Goal: Obtain resource: Download file/media

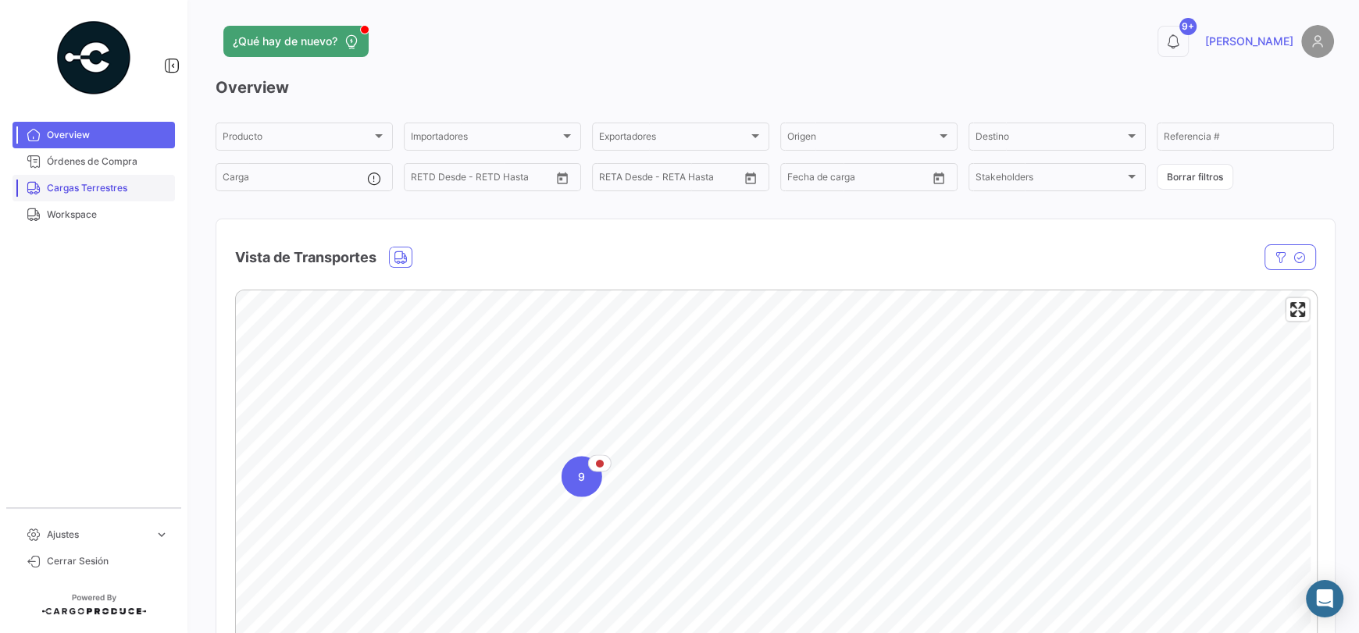
click at [127, 185] on span "Cargas Terrestres" at bounding box center [108, 188] width 122 height 14
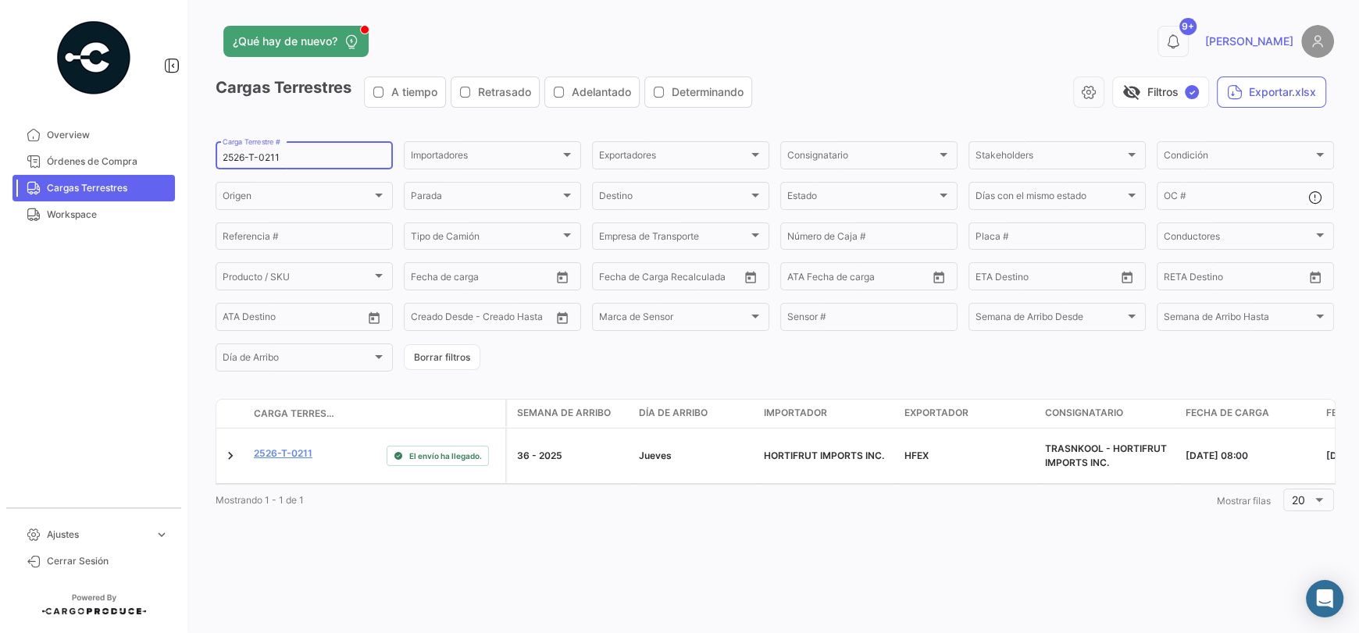
click at [320, 153] on input "2526-T-0211" at bounding box center [304, 157] width 163 height 11
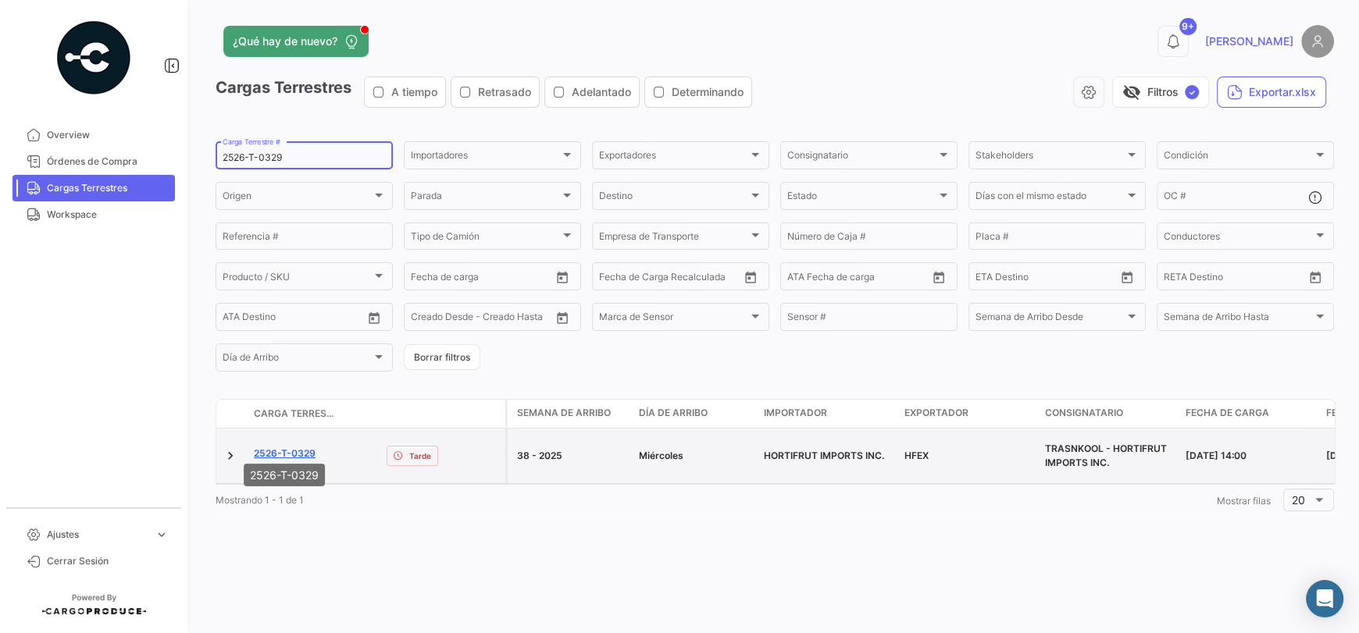
type input "2526-T-0329"
click at [307, 447] on link "2526-T-0329" at bounding box center [285, 454] width 62 height 14
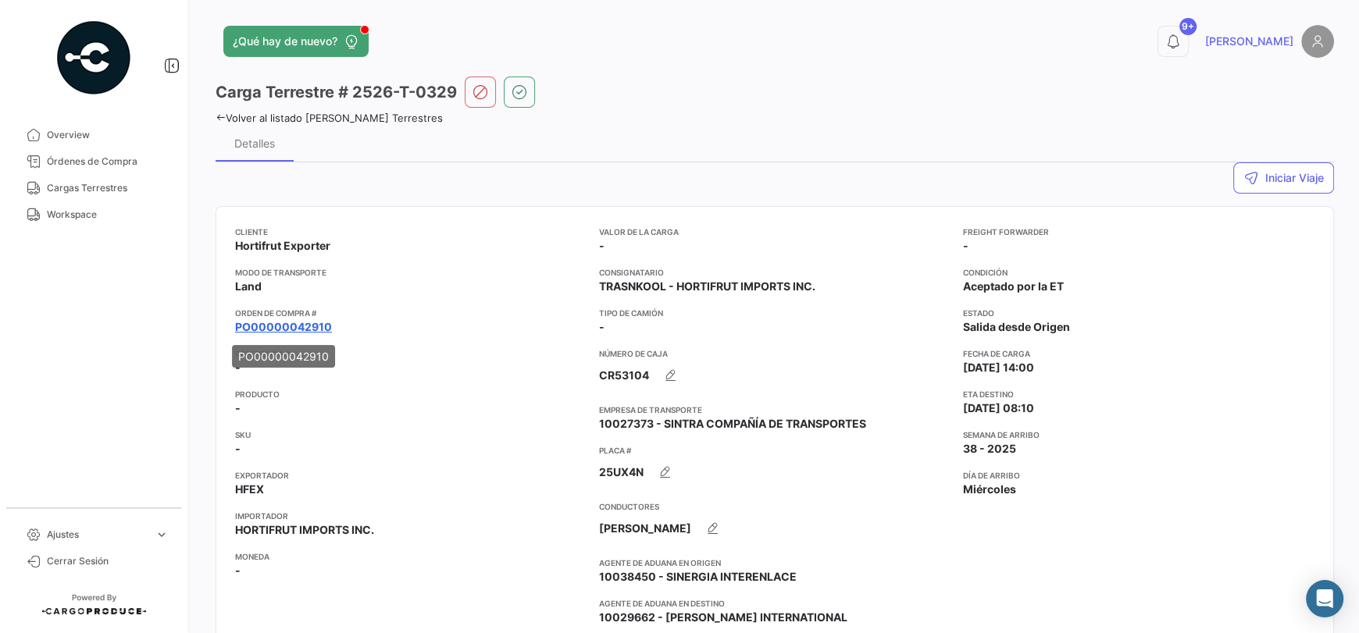
click at [321, 330] on link "PO00000042910" at bounding box center [283, 327] width 97 height 16
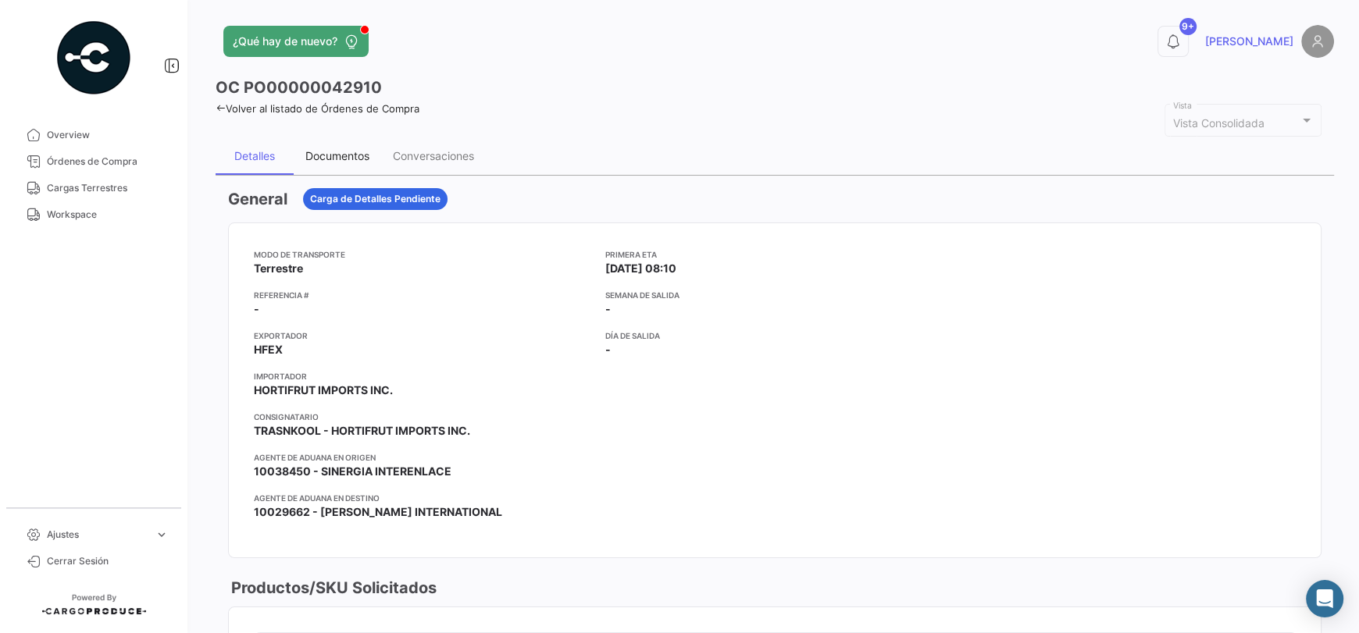
click at [342, 159] on div "Documentos" at bounding box center [337, 155] width 64 height 13
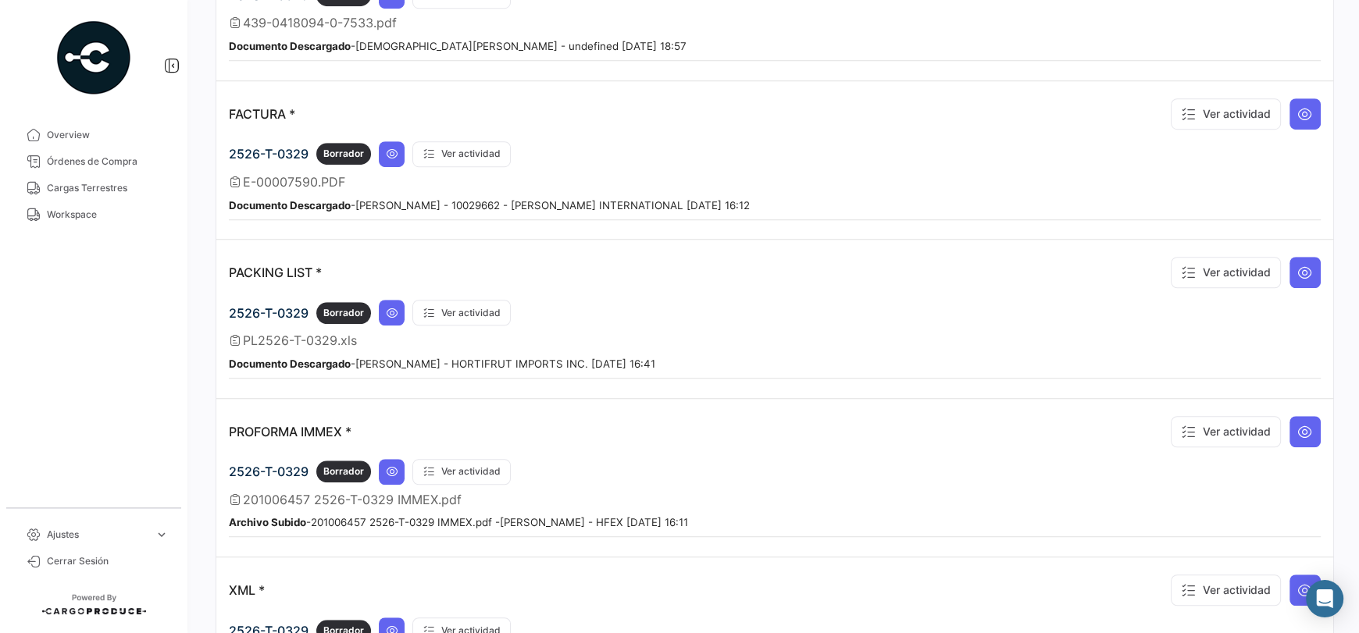
scroll to position [1014, 0]
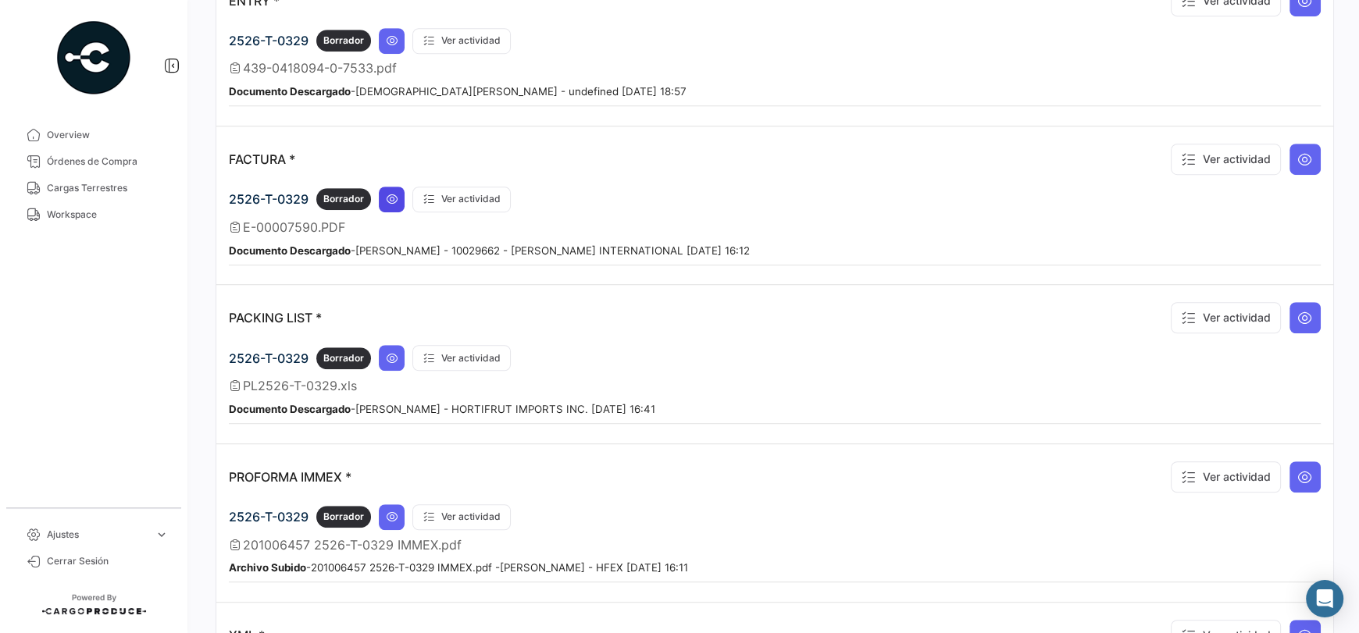
click at [395, 195] on icon at bounding box center [392, 199] width 12 height 12
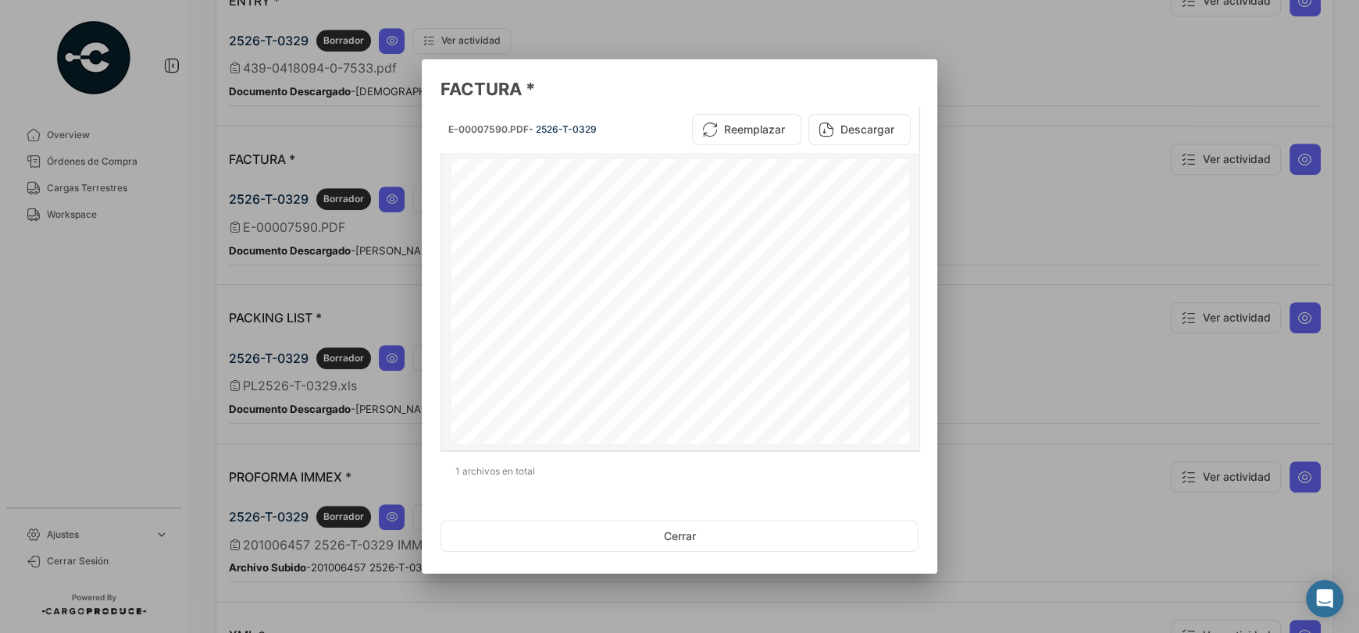
scroll to position [156, 0]
click at [859, 136] on button "Descargar" at bounding box center [859, 129] width 102 height 31
click at [650, 537] on button "Cerrar" at bounding box center [679, 536] width 478 height 31
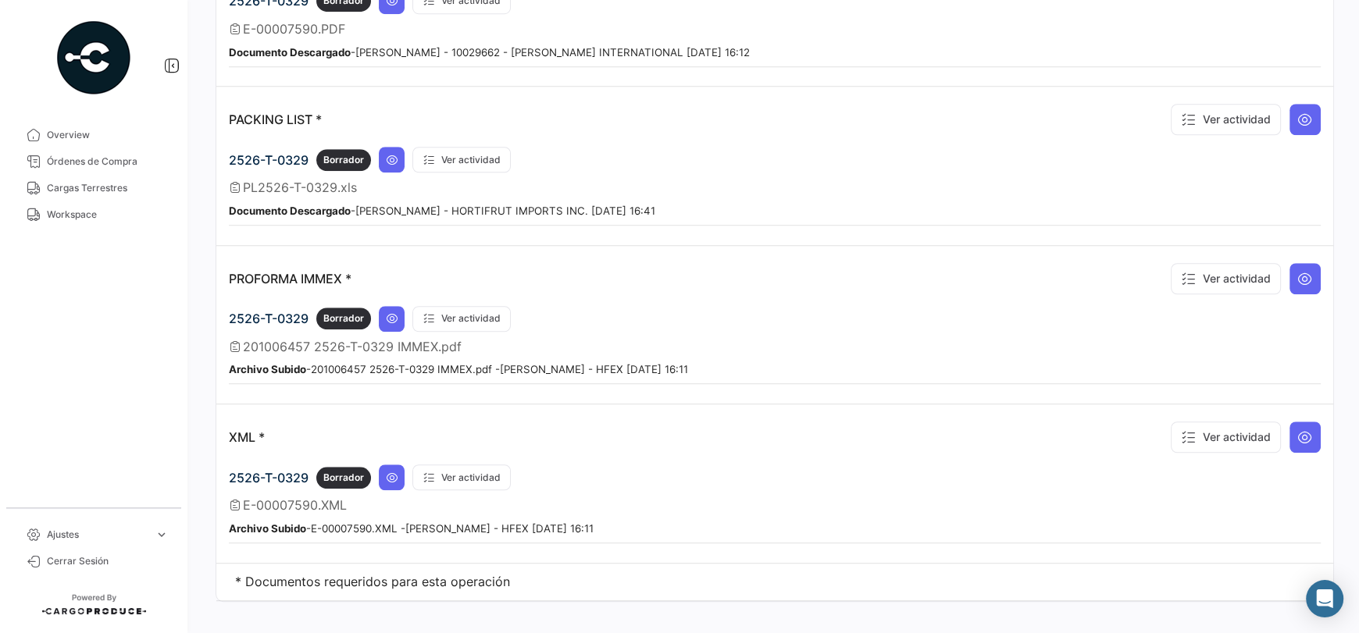
scroll to position [1213, 0]
click at [1295, 430] on button at bounding box center [1304, 436] width 31 height 31
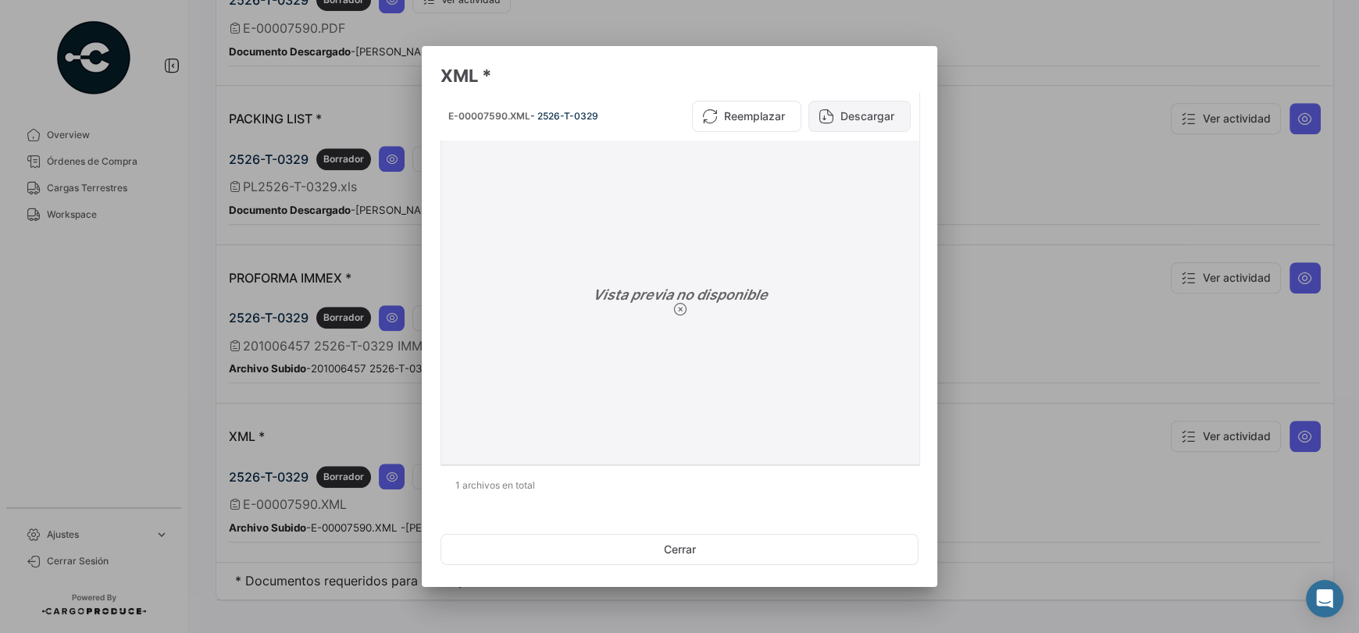
click at [860, 121] on button "Descargar" at bounding box center [859, 116] width 102 height 31
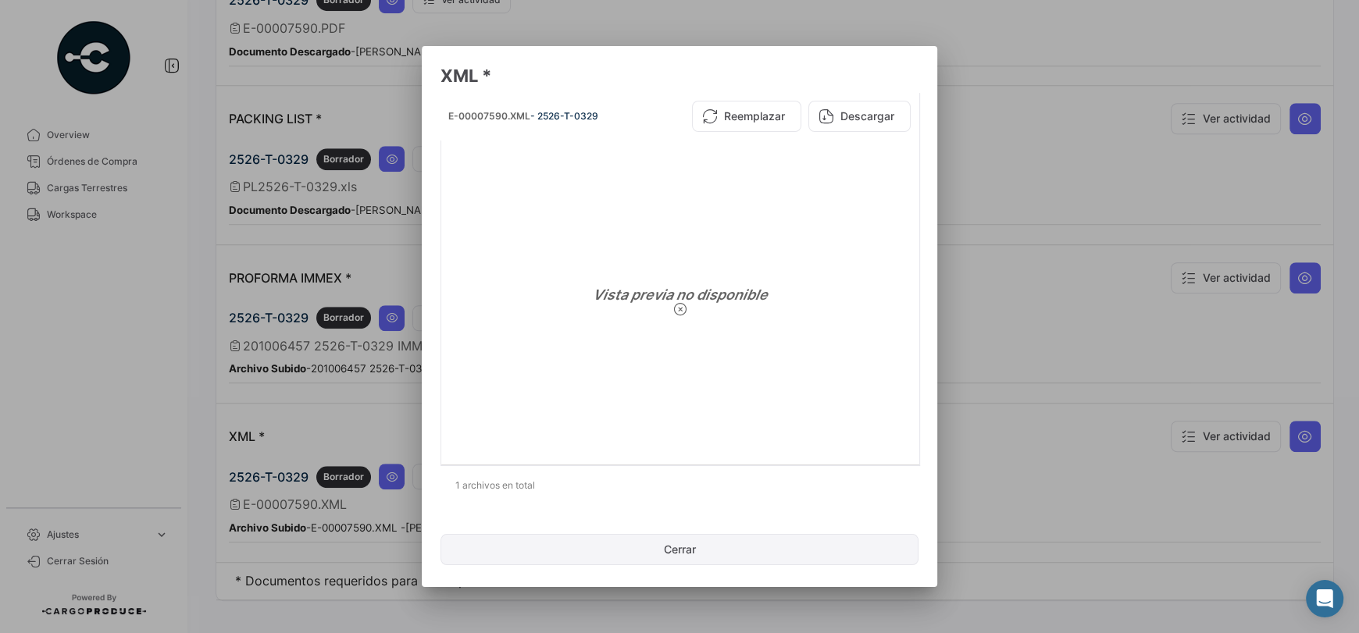
click at [754, 540] on button "Cerrar" at bounding box center [679, 549] width 478 height 31
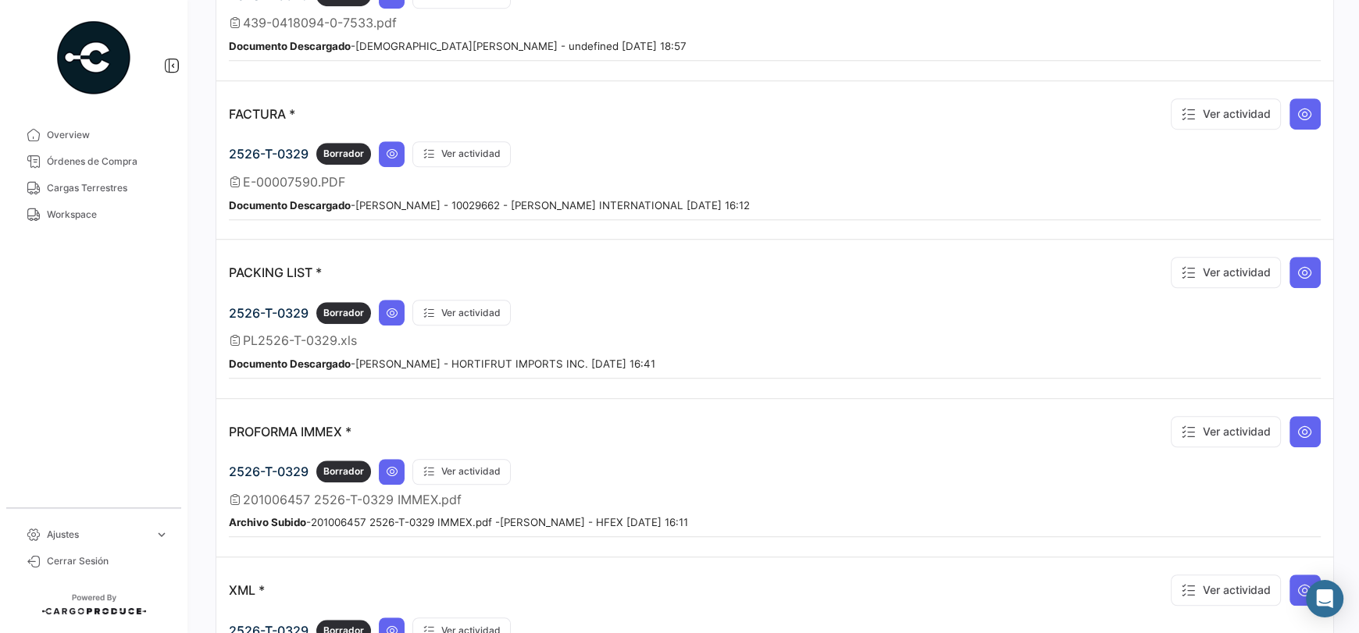
scroll to position [1056, 0]
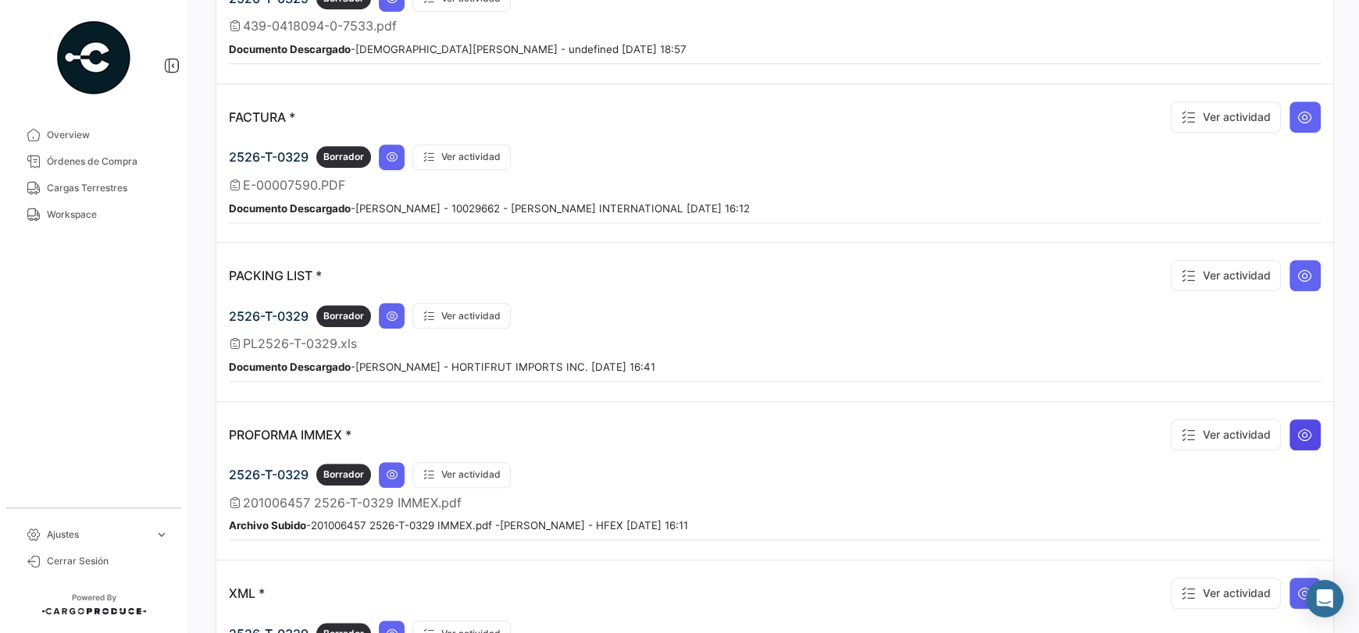
click at [1299, 427] on icon at bounding box center [1305, 435] width 16 height 16
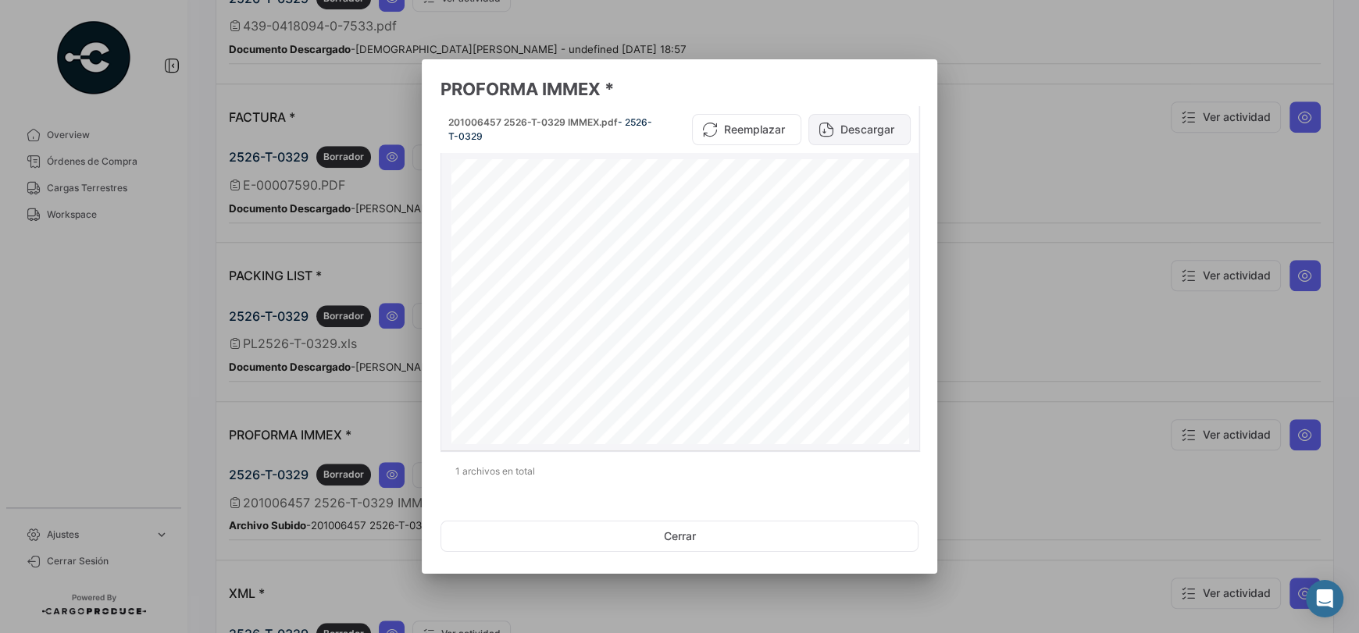
click at [839, 130] on button "Descargar" at bounding box center [859, 129] width 102 height 31
click at [764, 531] on button "Cerrar" at bounding box center [679, 536] width 478 height 31
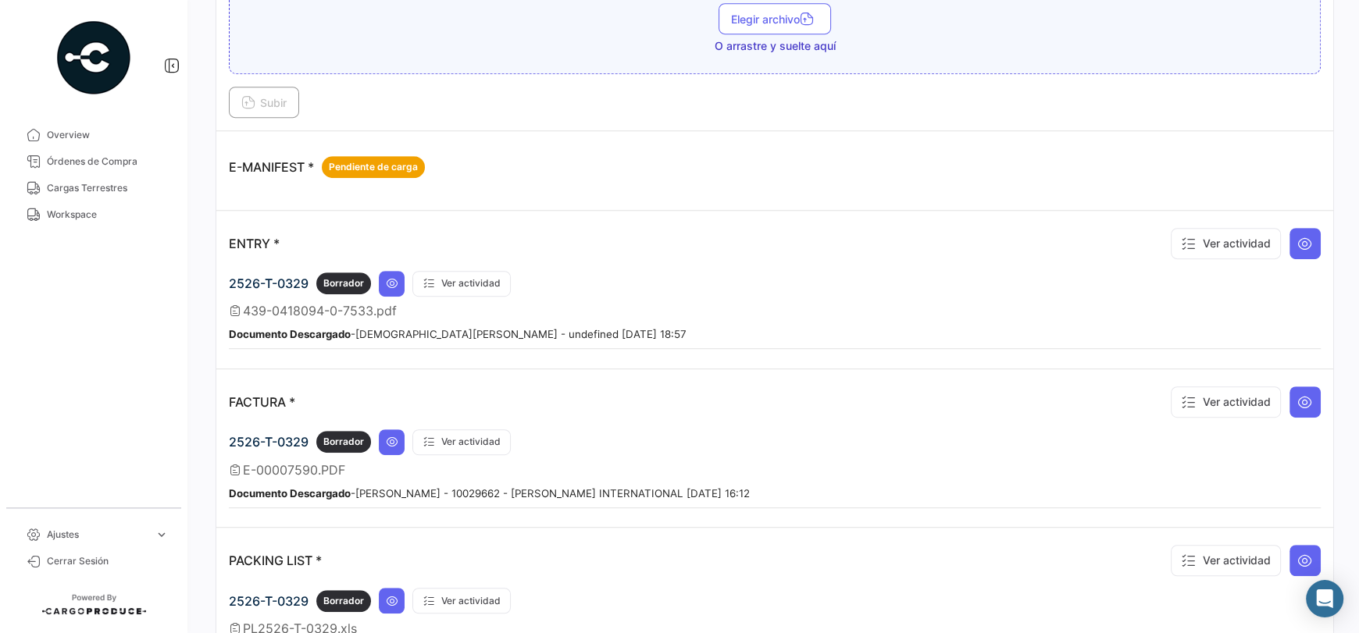
scroll to position [745, 0]
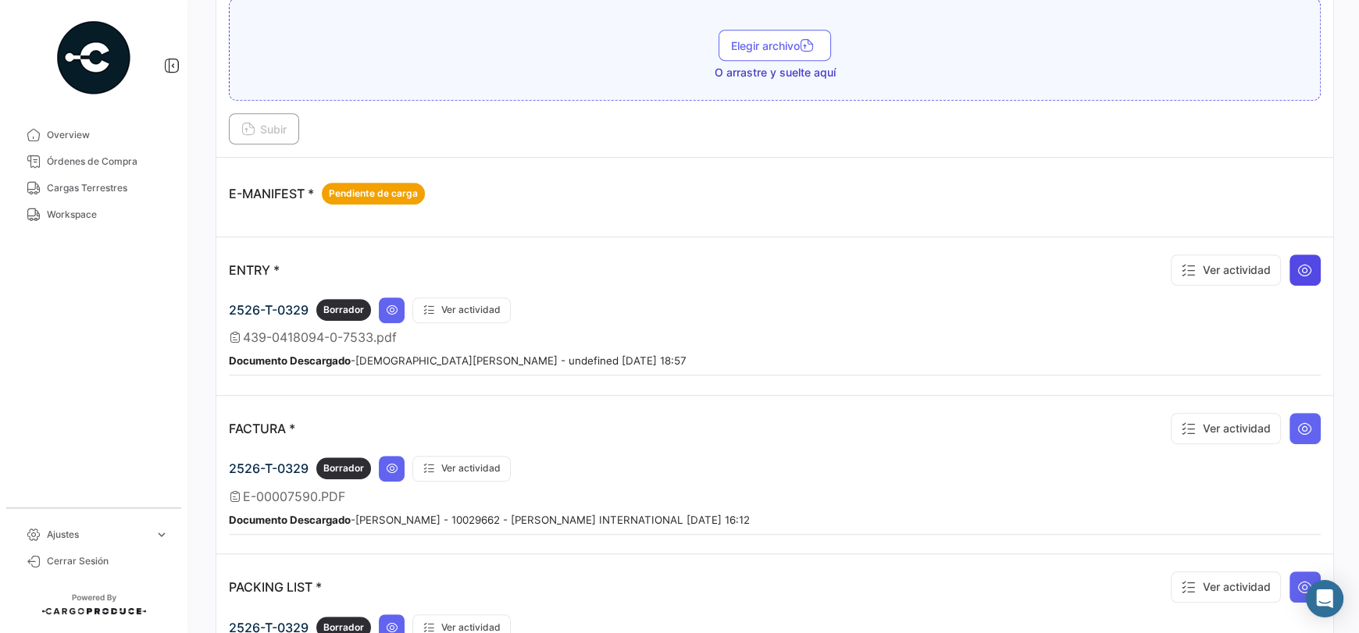
click at [1305, 268] on button at bounding box center [1304, 270] width 31 height 31
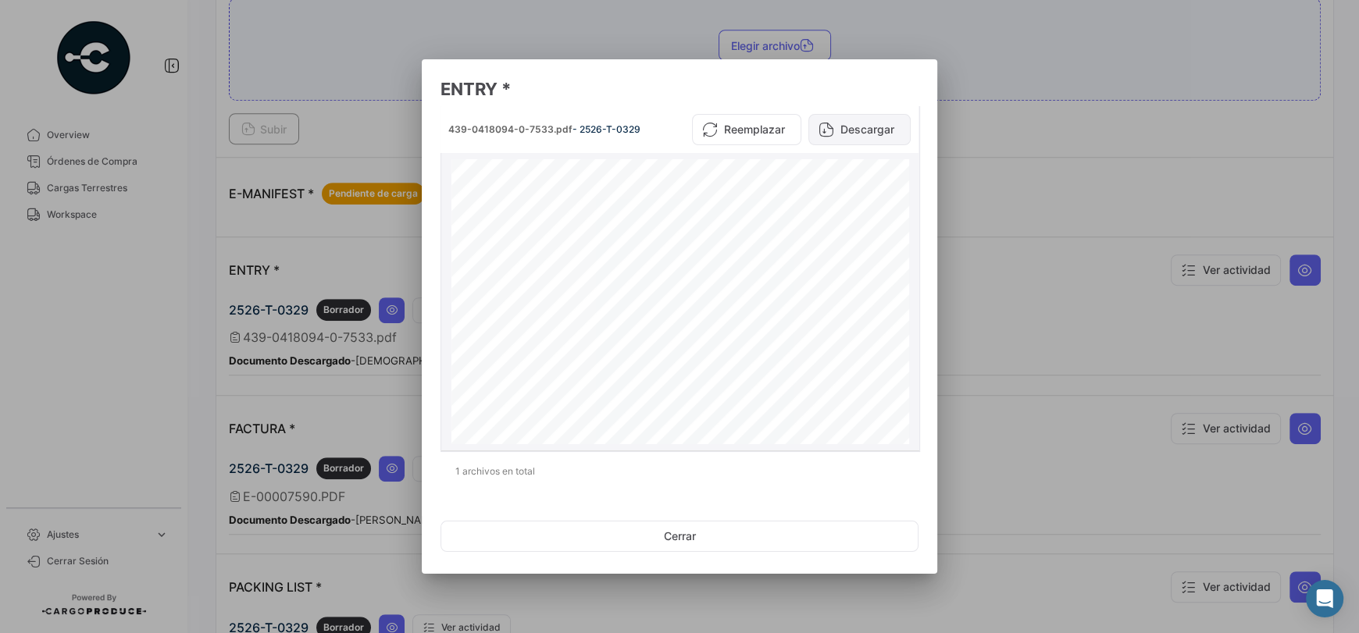
click at [835, 133] on button "Descargar" at bounding box center [859, 129] width 102 height 31
click at [675, 543] on button "Cerrar" at bounding box center [679, 536] width 478 height 31
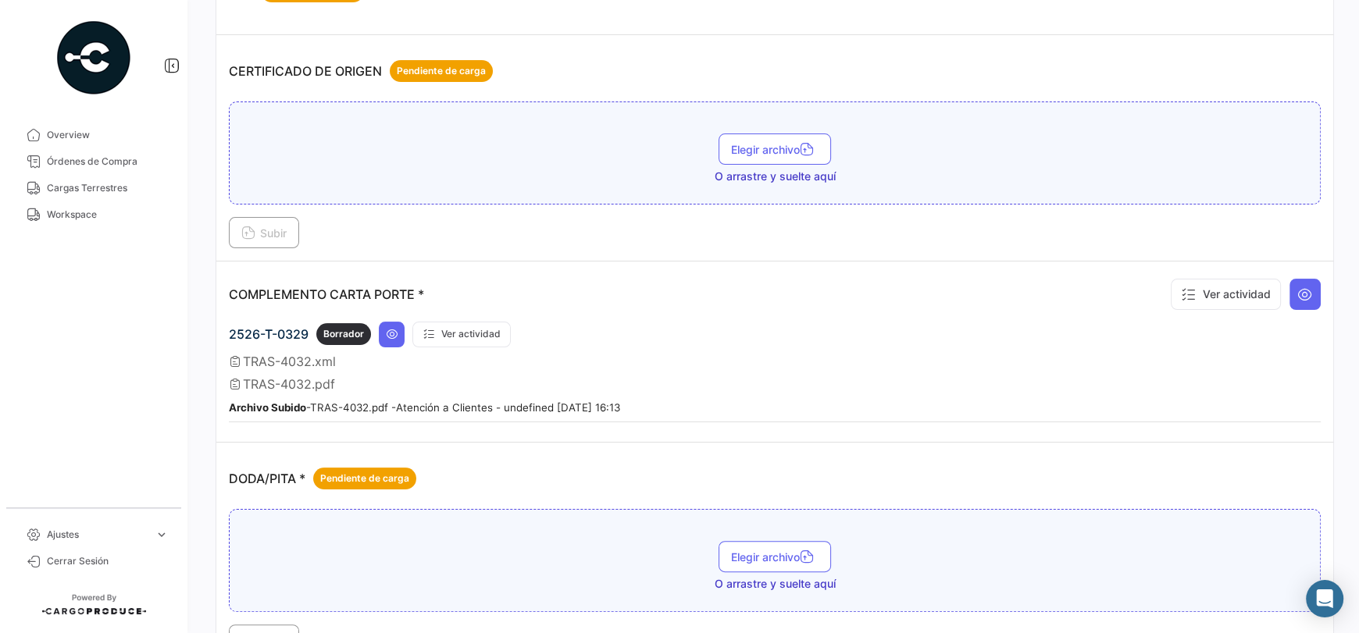
scroll to position [198, 0]
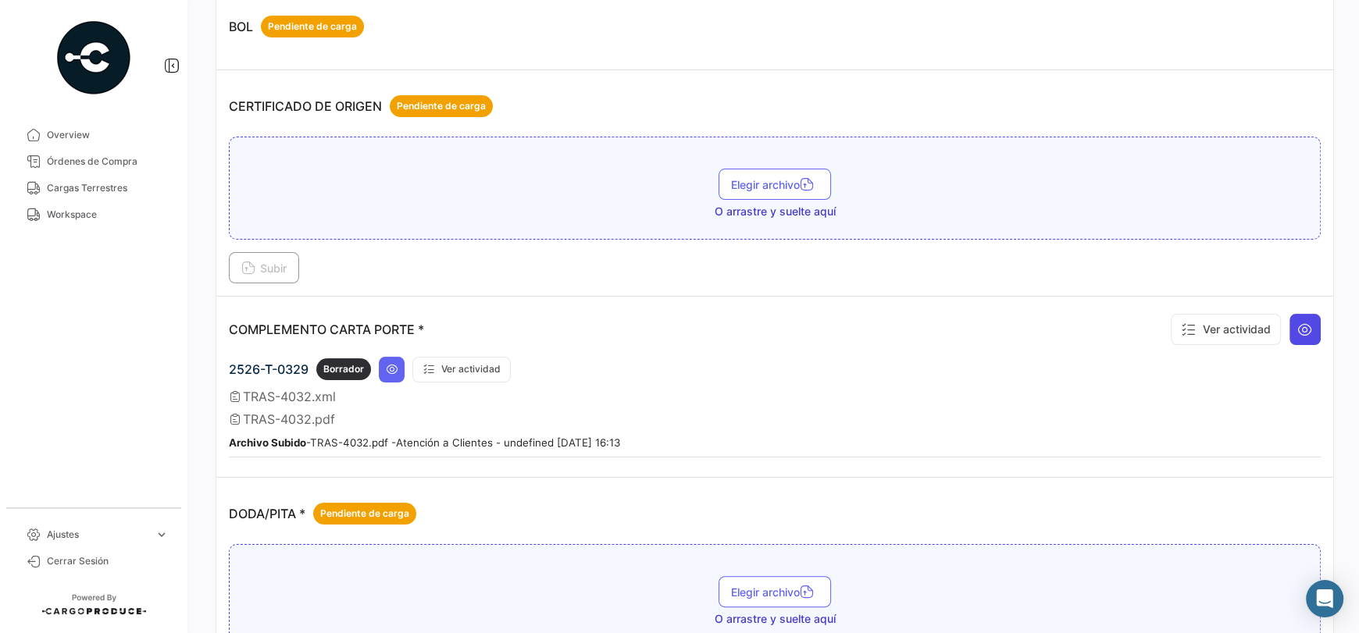
click at [1303, 324] on icon at bounding box center [1305, 330] width 16 height 16
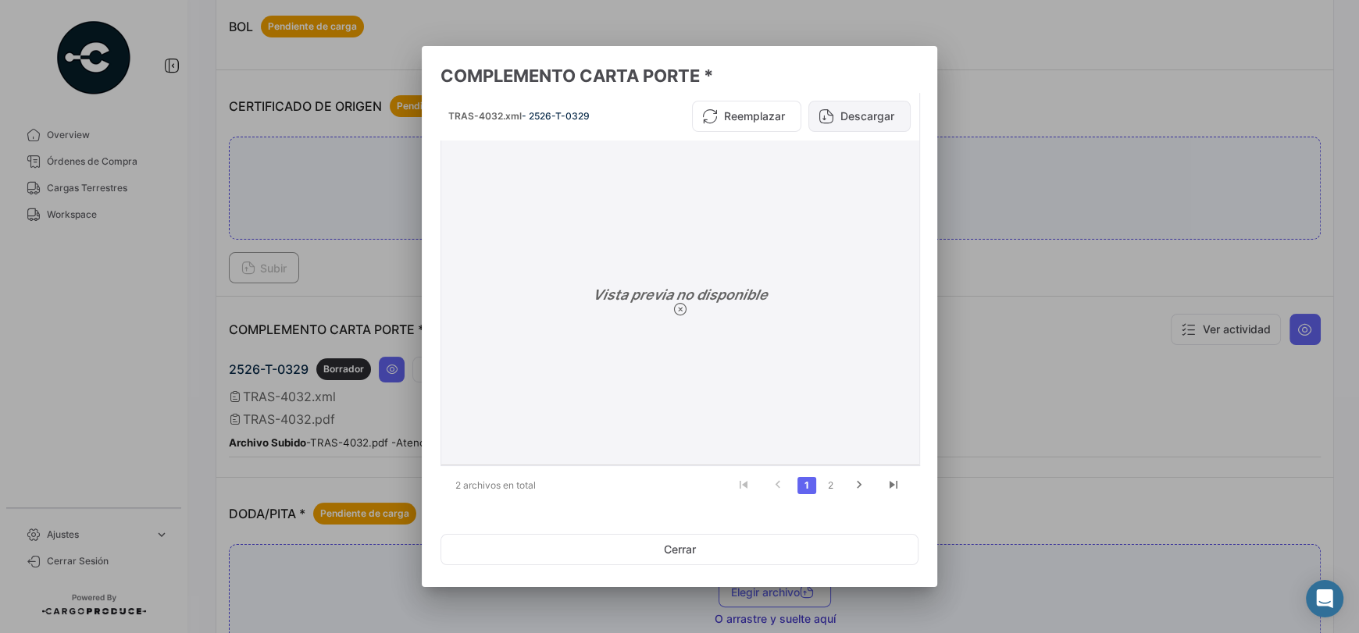
click at [832, 119] on button "Descargar" at bounding box center [859, 116] width 102 height 31
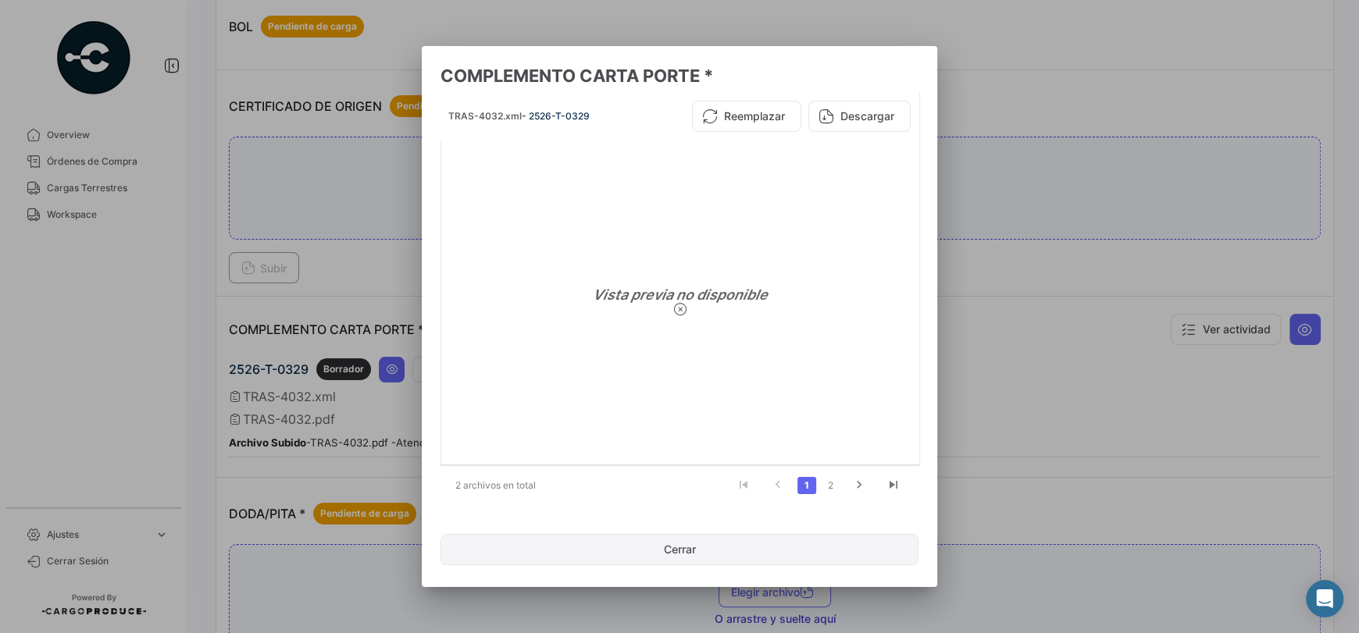
click at [714, 554] on button "Cerrar" at bounding box center [679, 549] width 478 height 31
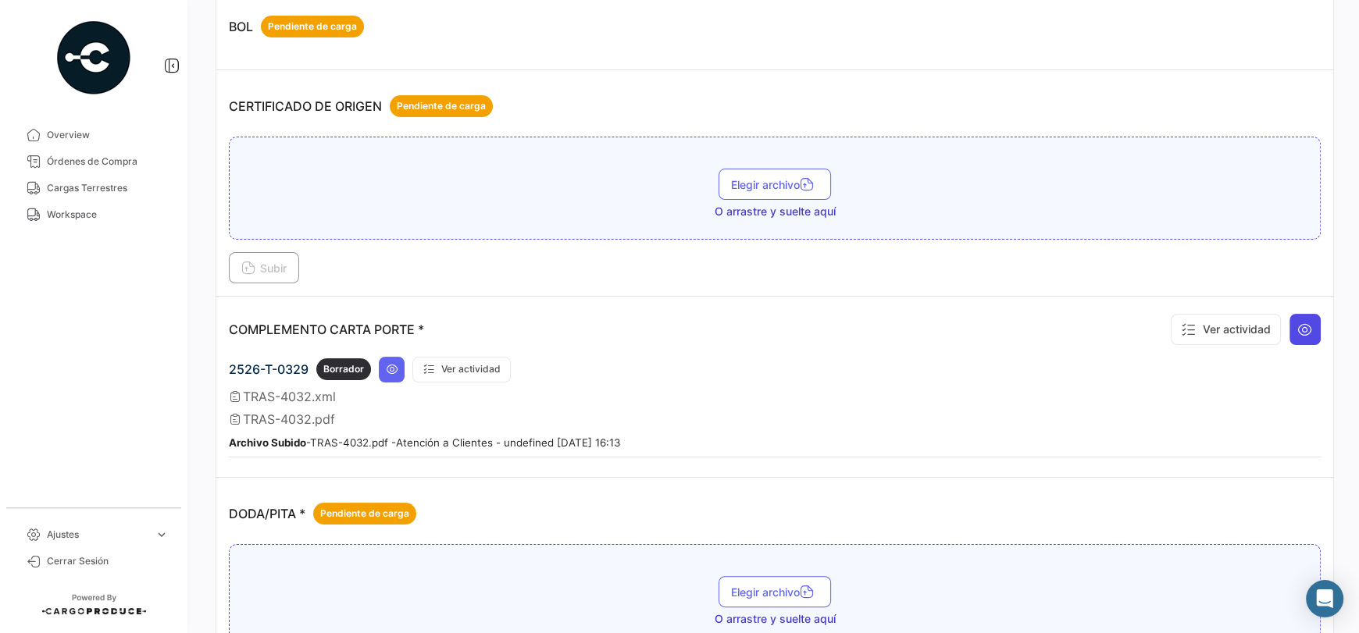
click at [1298, 314] on button at bounding box center [1304, 329] width 31 height 31
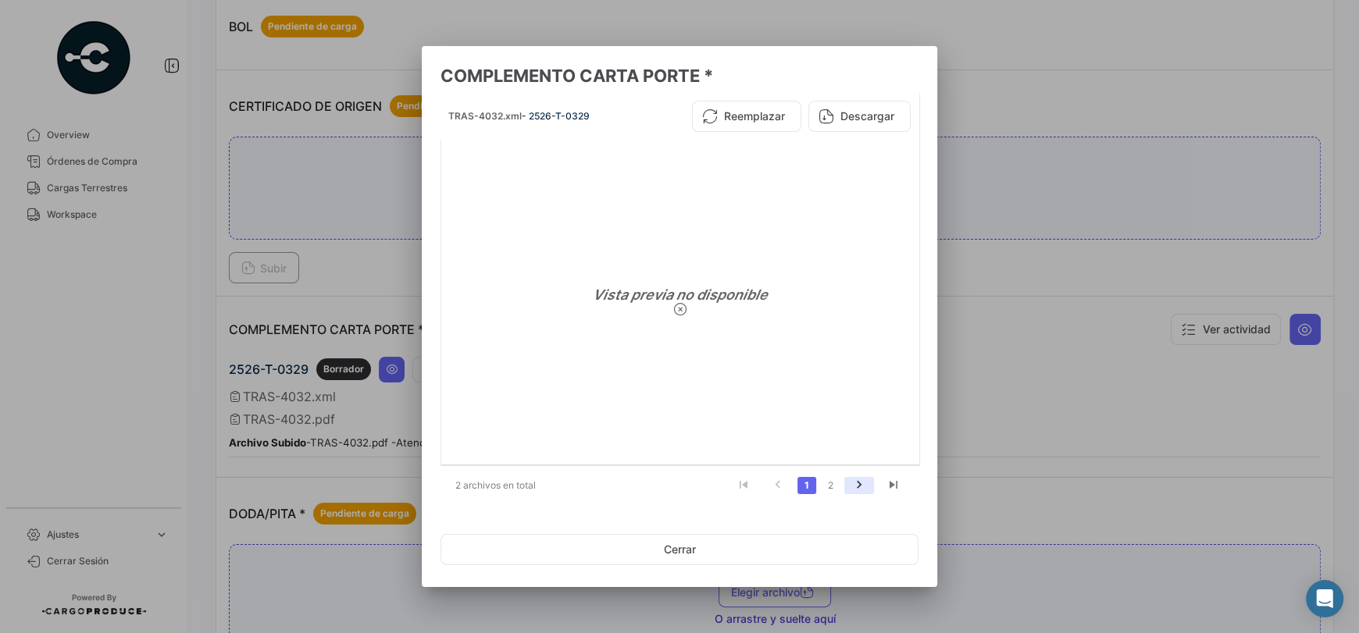
click at [854, 489] on icon "go to next page" at bounding box center [859, 487] width 20 height 19
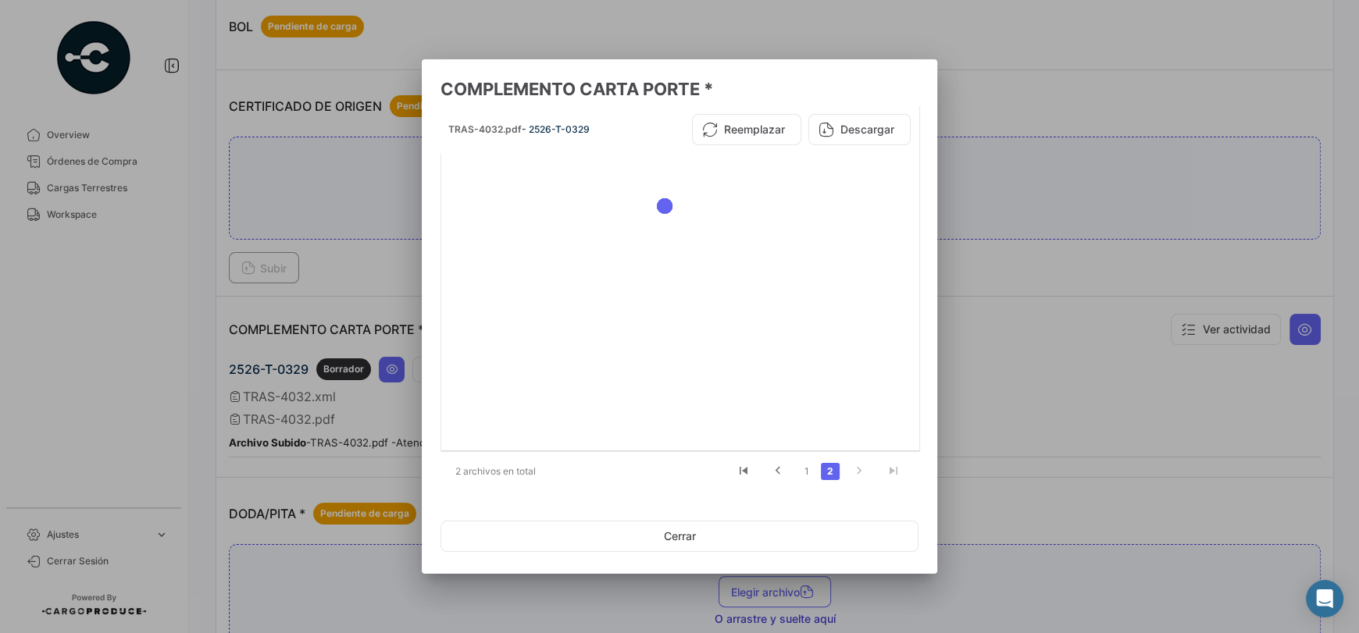
scroll to position [0, 0]
click at [848, 126] on button "Descargar" at bounding box center [859, 129] width 102 height 31
click at [767, 525] on button "Cerrar" at bounding box center [679, 536] width 478 height 31
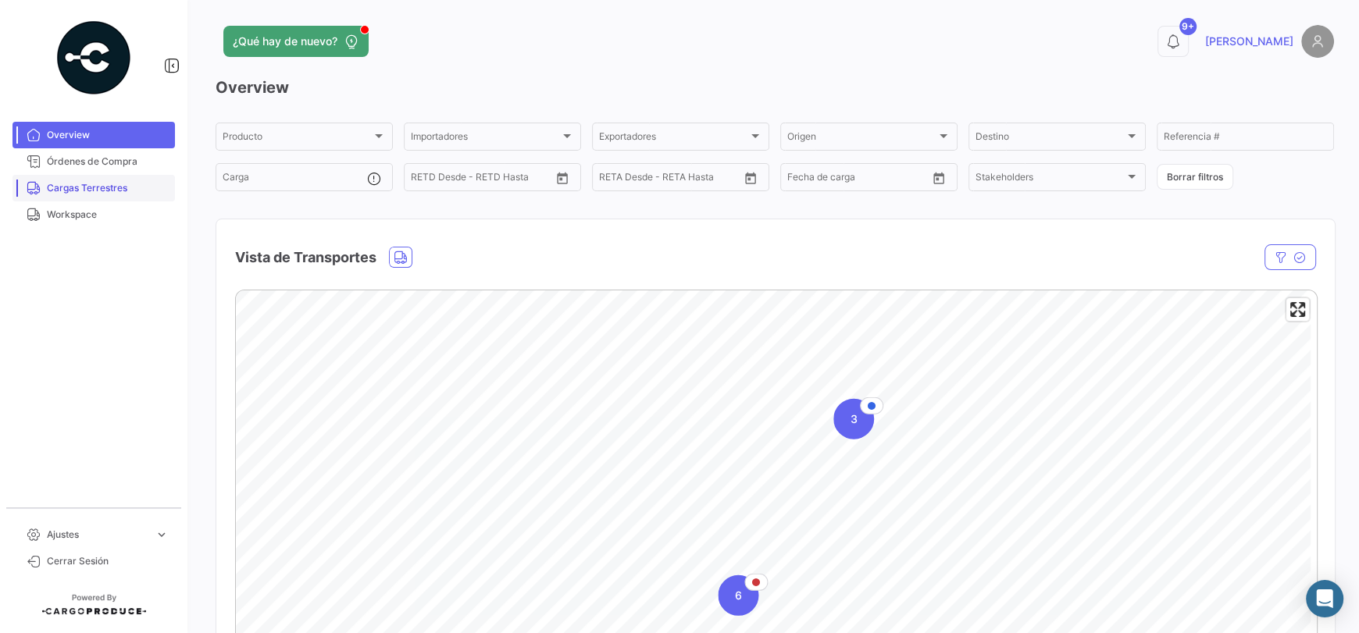
click at [103, 183] on span "Cargas Terrestres" at bounding box center [108, 188] width 122 height 14
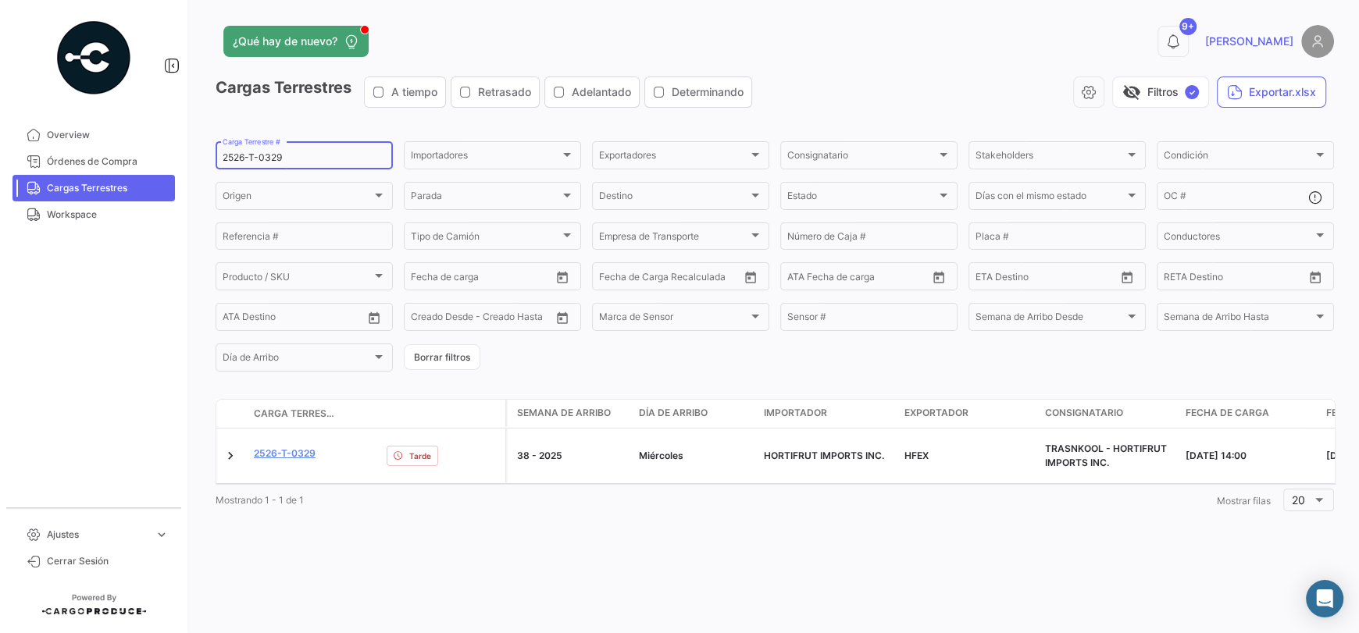
click at [288, 155] on input "2526-T-0329" at bounding box center [304, 157] width 163 height 11
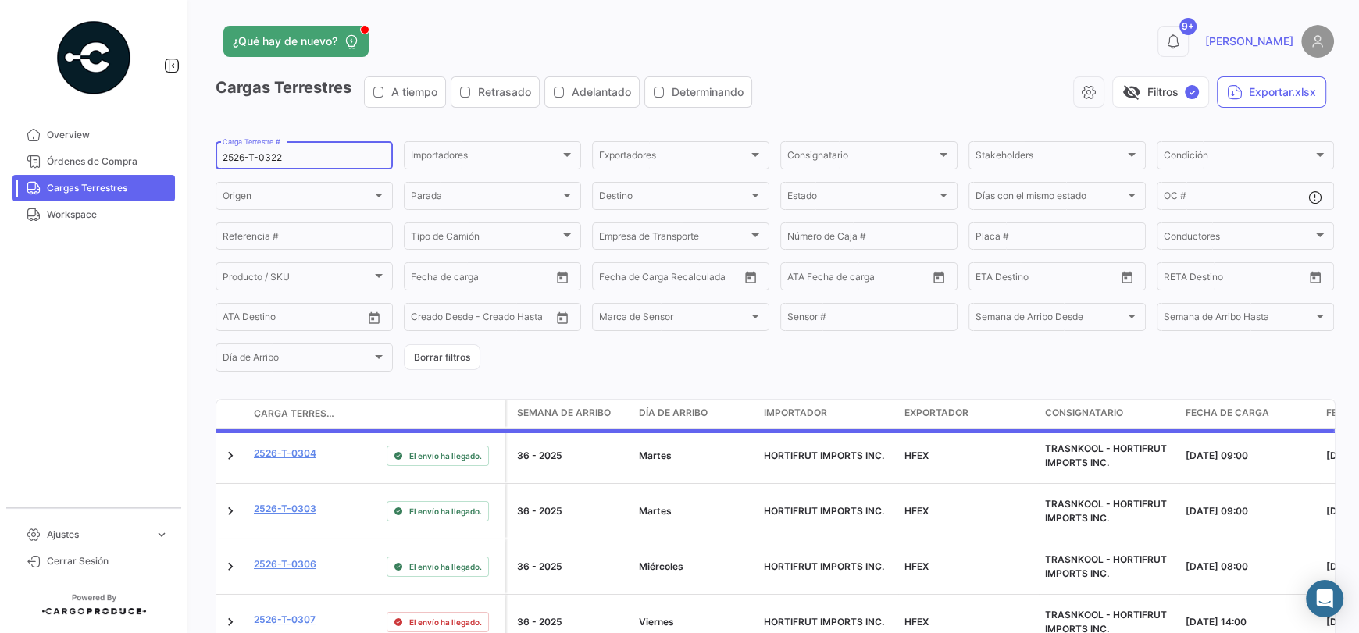
type input "2526-T-0322"
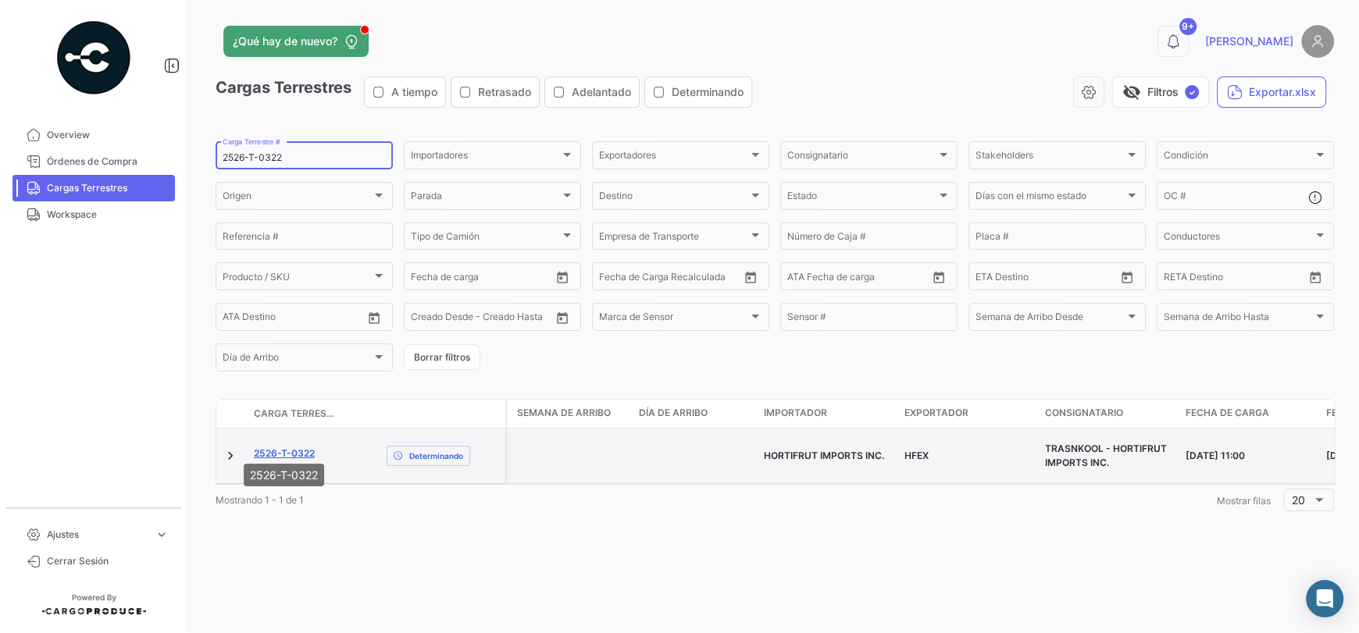
click at [305, 447] on link "2526-T-0322" at bounding box center [284, 454] width 61 height 14
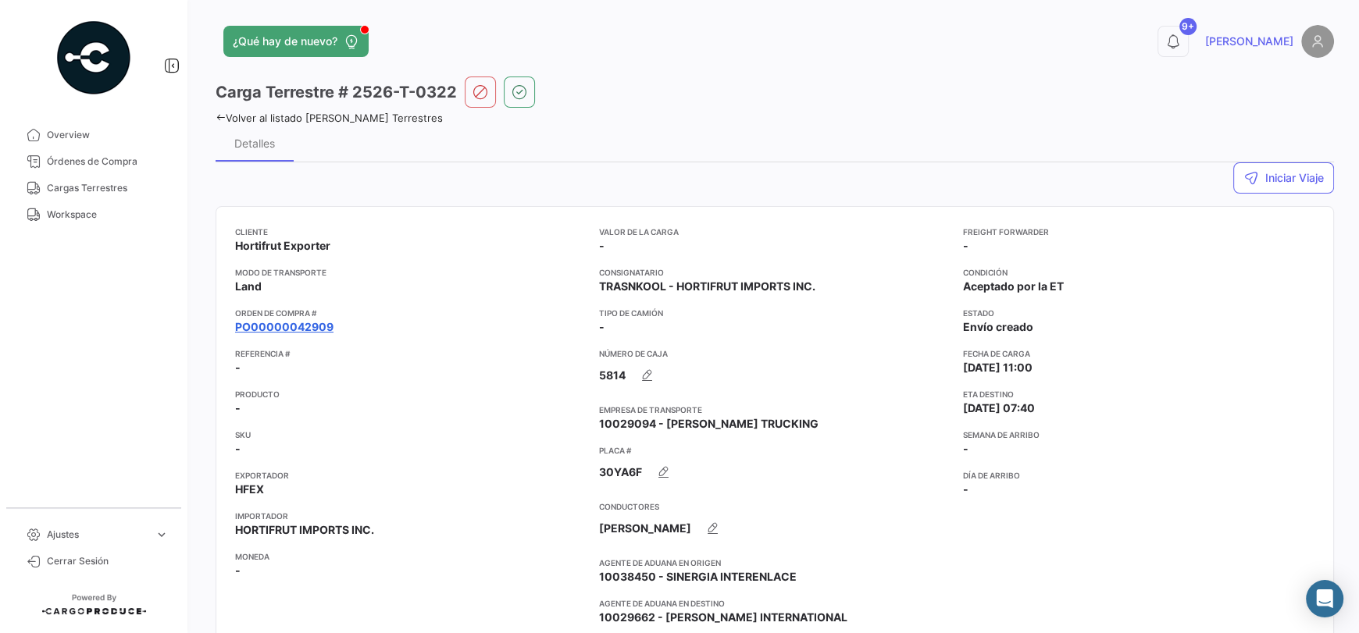
click at [318, 325] on link "PO00000042909" at bounding box center [284, 327] width 98 height 16
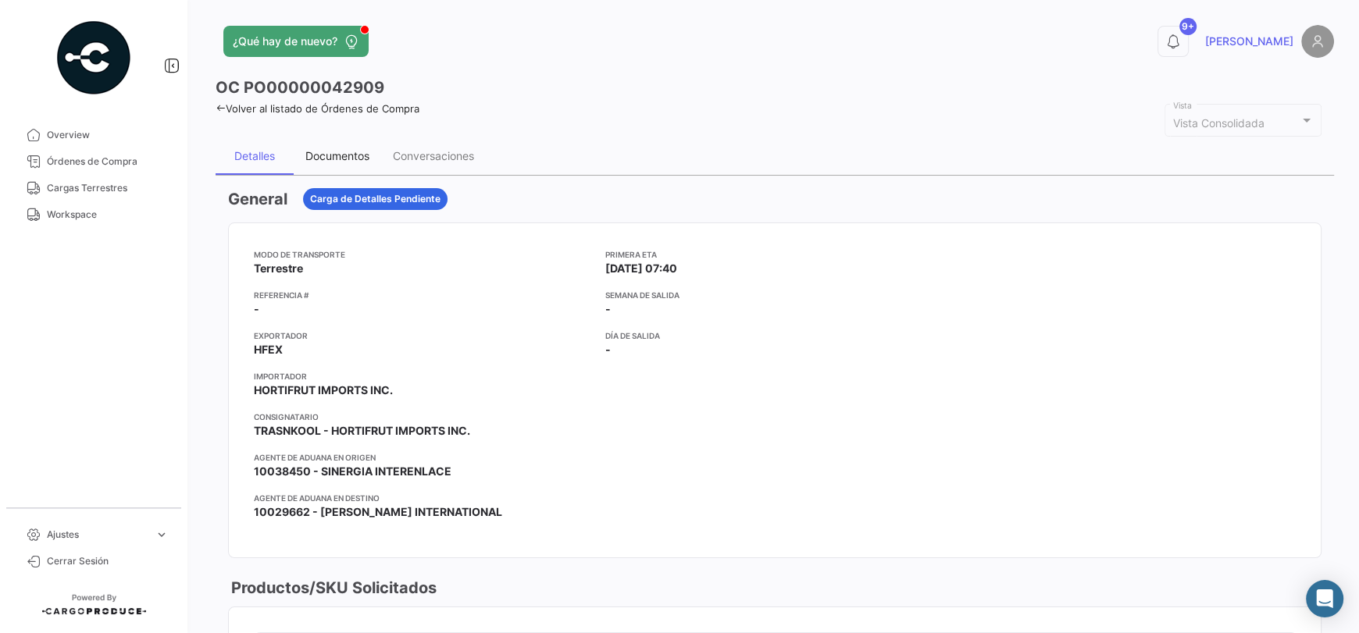
click at [338, 152] on div "Documentos" at bounding box center [337, 155] width 64 height 13
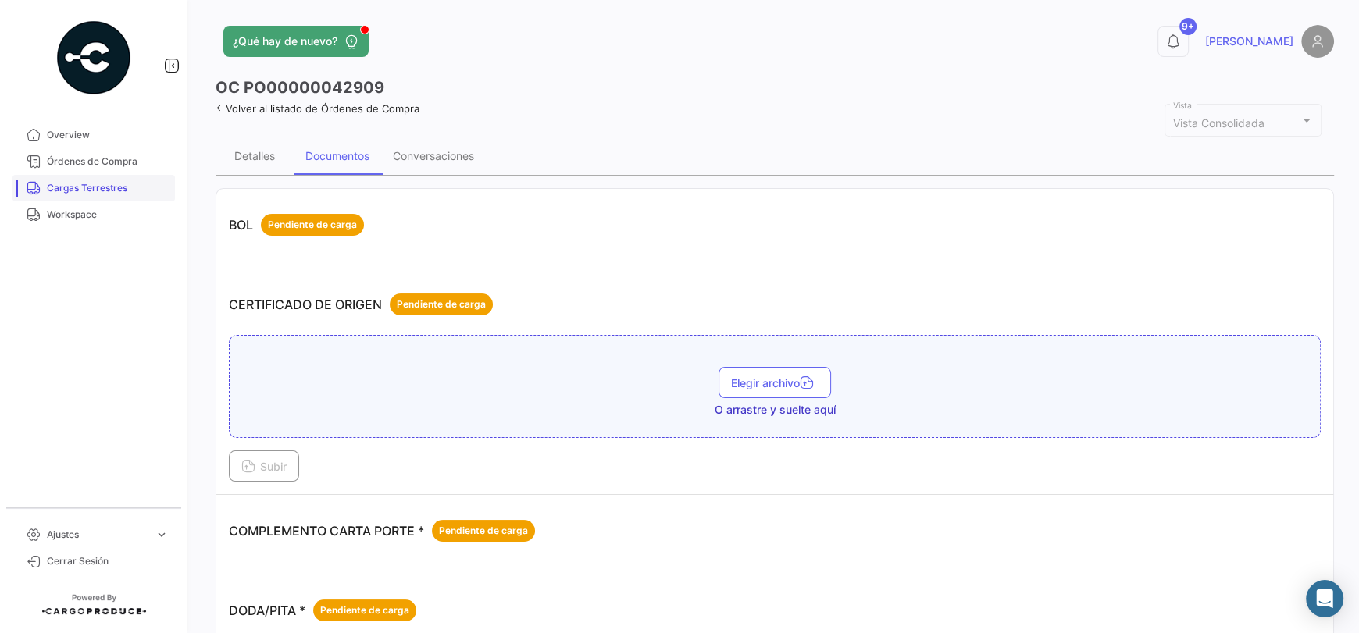
drag, startPoint x: 84, startPoint y: 179, endPoint x: 155, endPoint y: 176, distance: 71.1
click at [84, 179] on link "Cargas Terrestres" at bounding box center [93, 188] width 162 height 27
